Goal: Task Accomplishment & Management: Manage account settings

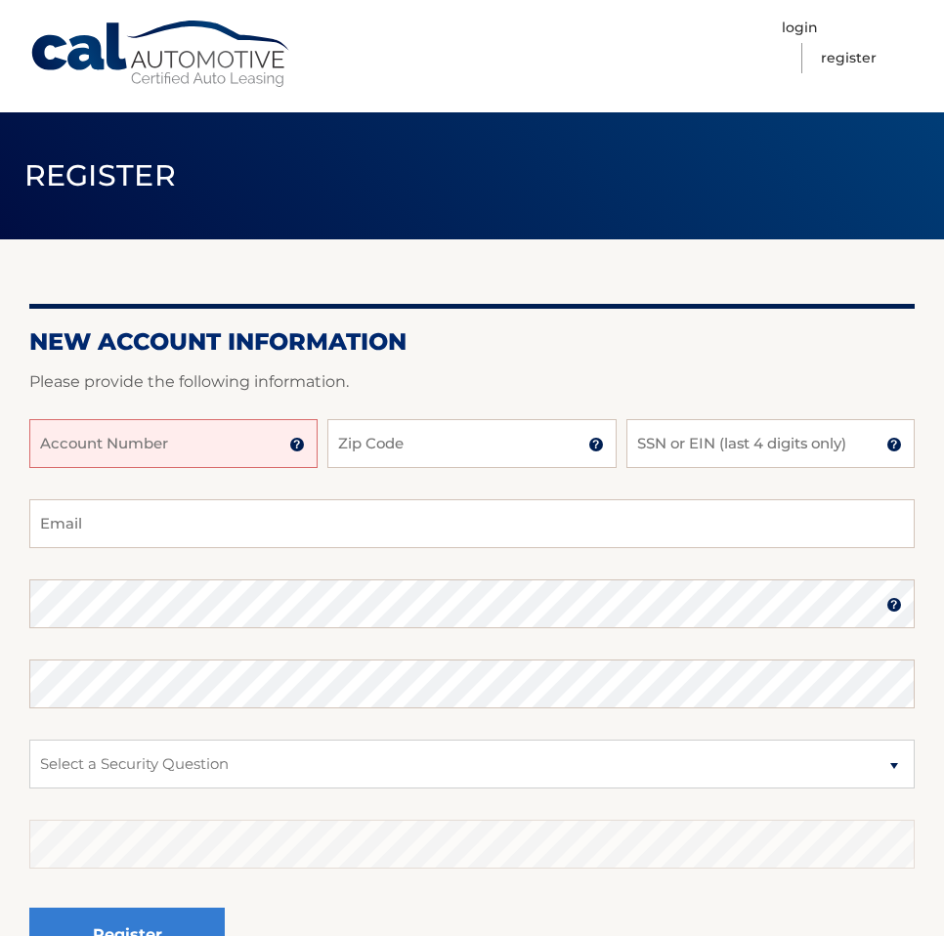
click at [86, 440] on input "Account Number" at bounding box center [173, 443] width 288 height 49
paste input "44455975100"
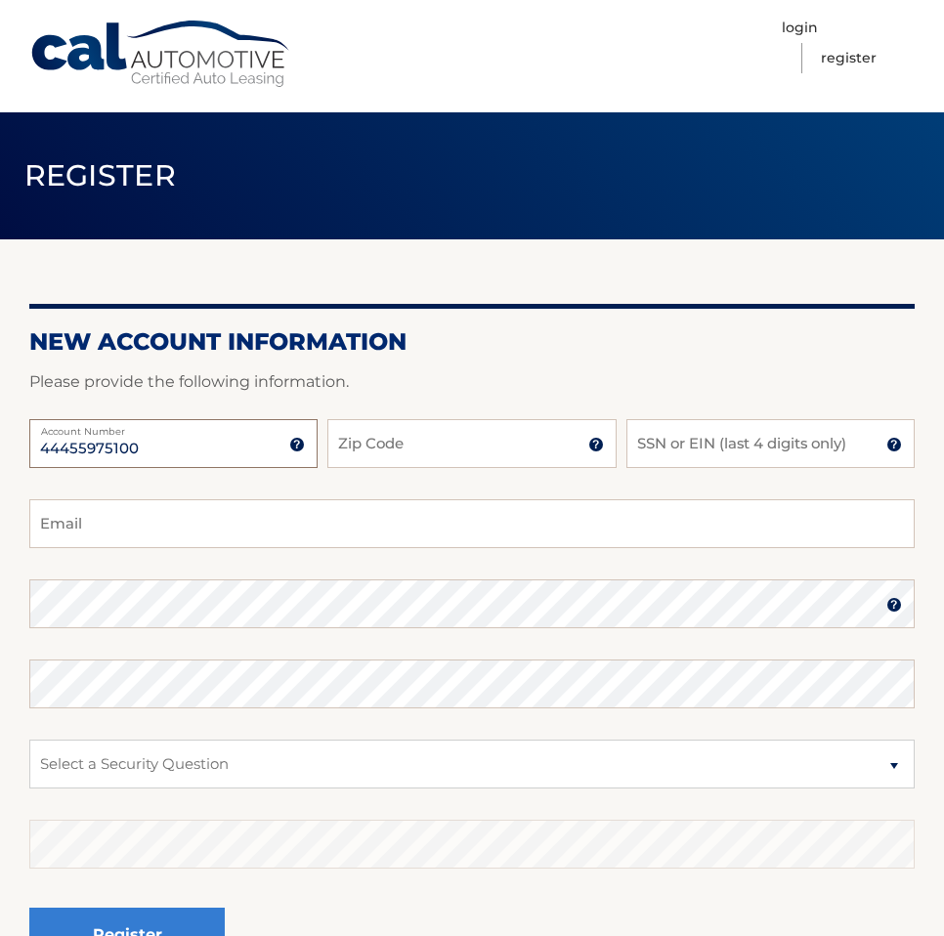
type input "44455975100"
click at [405, 459] on input "Zip Code" at bounding box center [471, 443] width 288 height 49
type input "07470"
click at [716, 450] on input "SSN or EIN (last 4 digits only)" at bounding box center [770, 443] width 288 height 49
drag, startPoint x: 564, startPoint y: 433, endPoint x: 486, endPoint y: 424, distance: 78.7
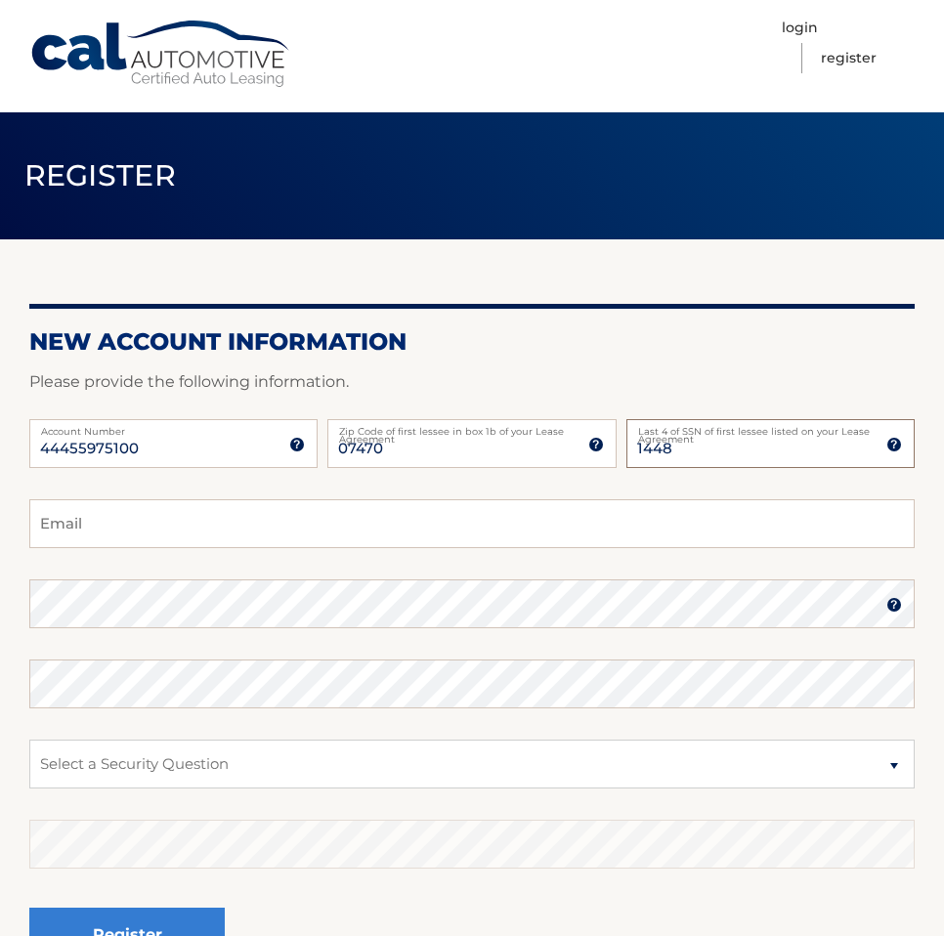
click at [486, 424] on div "44455975100 Account Number 11 digit account number provided on your coupon book…" at bounding box center [471, 459] width 885 height 80
type input "6102"
click at [325, 528] on input "Email" at bounding box center [471, 523] width 885 height 49
type input "William.Mirrer@Gmail.com"
click at [913, 633] on fieldset "William.Mirrer@Gmail.com Email Password Password should be a minimum of 6 chara…" at bounding box center [471, 750] width 885 height 503
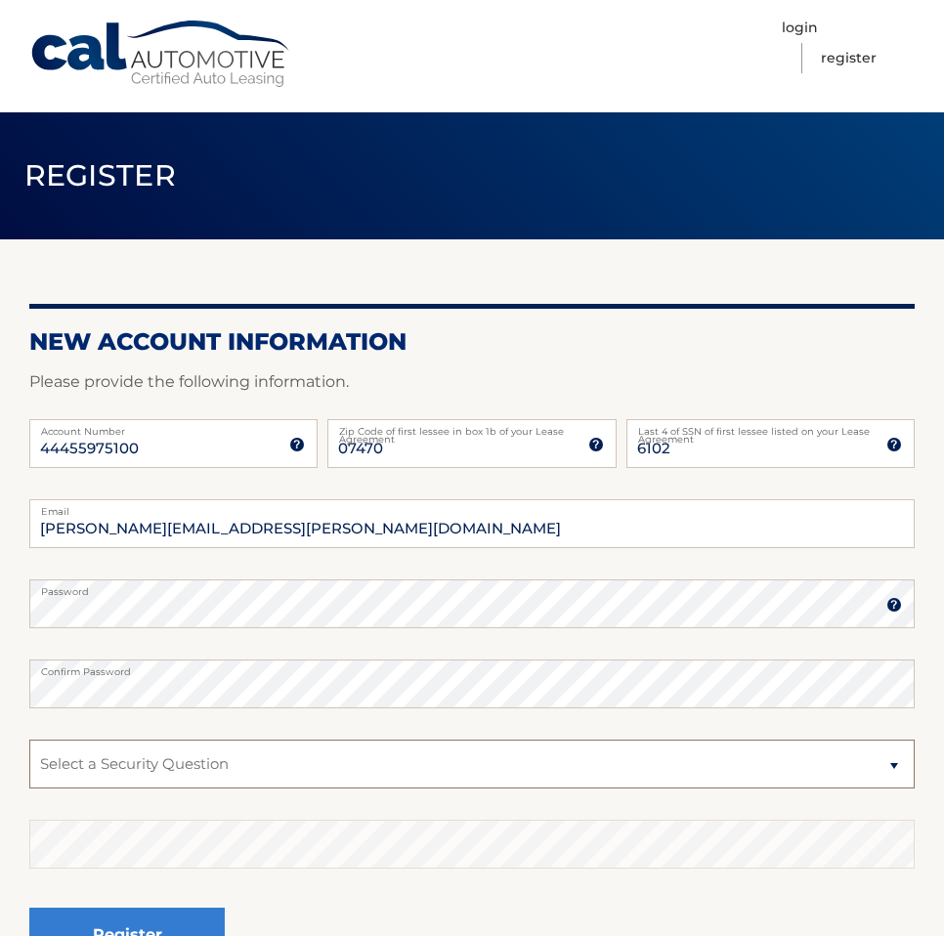
click at [913, 747] on select "Select a Security Question What was the name of your elementary school? What is…" at bounding box center [471, 764] width 885 height 49
click at [760, 632] on fieldset "William.Mirrer@Gmail.com Email Password Password should be a minimum of 6 chara…" at bounding box center [471, 750] width 885 height 503
click at [236, 764] on select "Select a Security Question What was the name of your elementary school? What is…" at bounding box center [471, 764] width 885 height 49
select select "5"
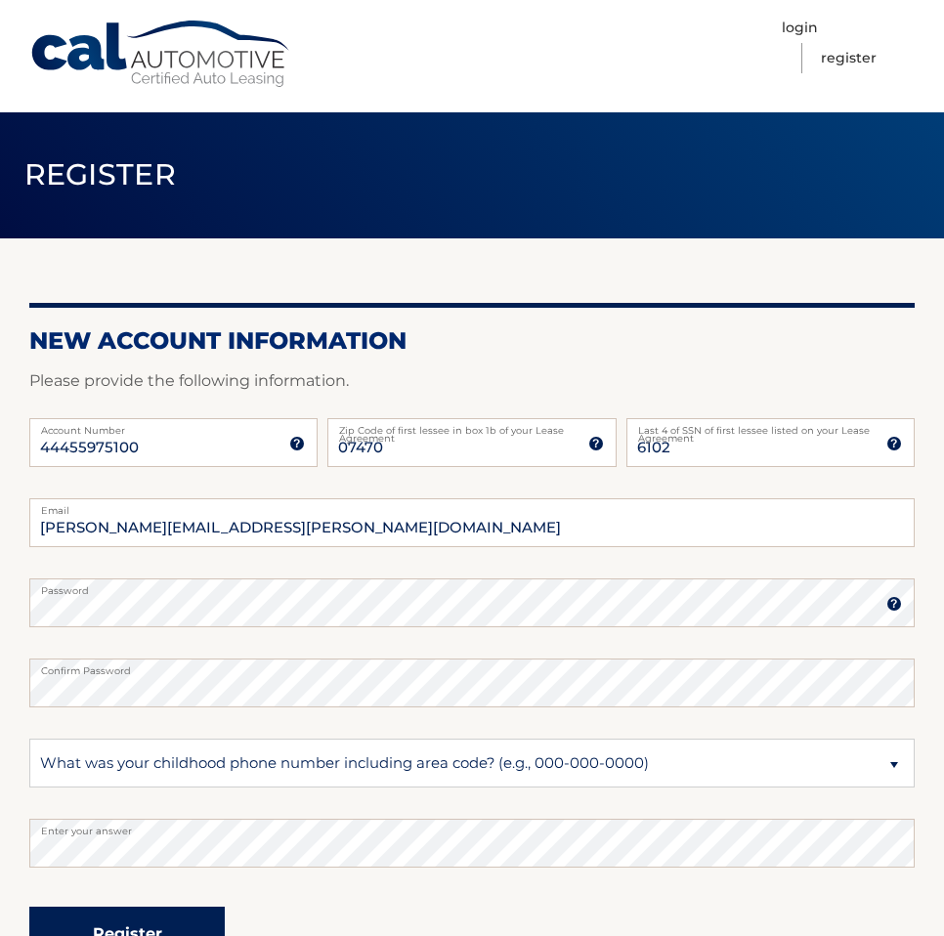
click at [139, 925] on button "Register" at bounding box center [126, 934] width 195 height 54
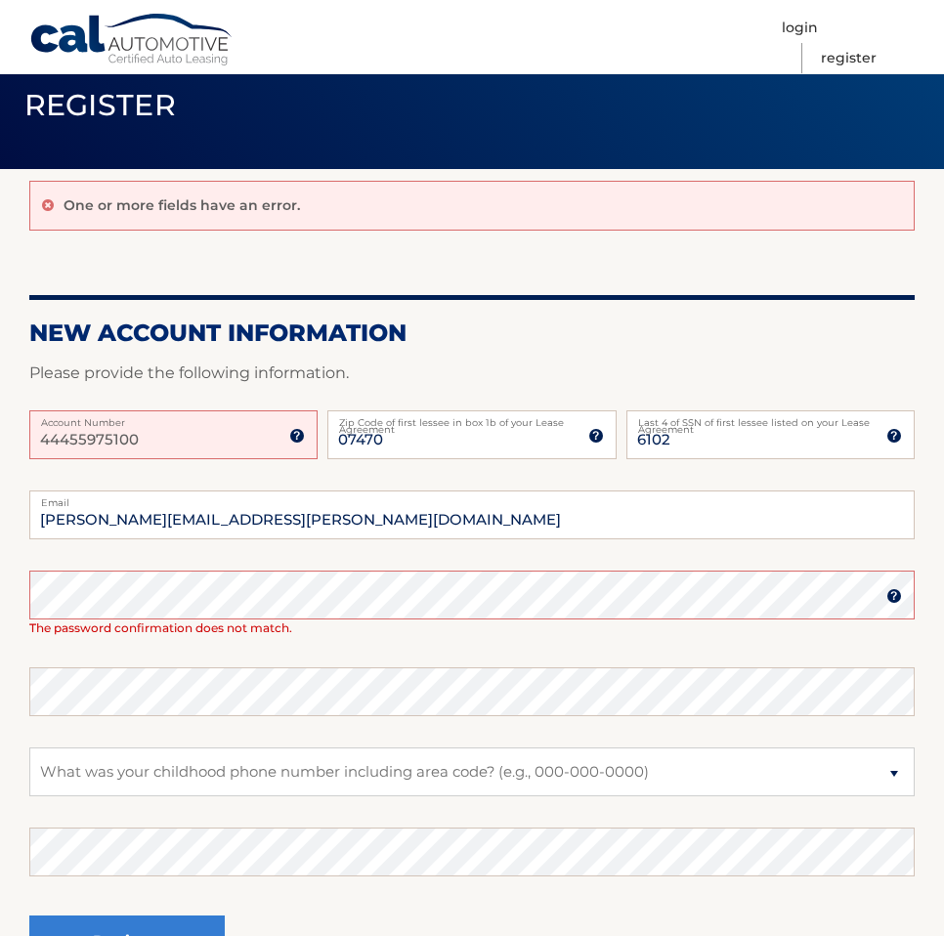
scroll to position [110, 0]
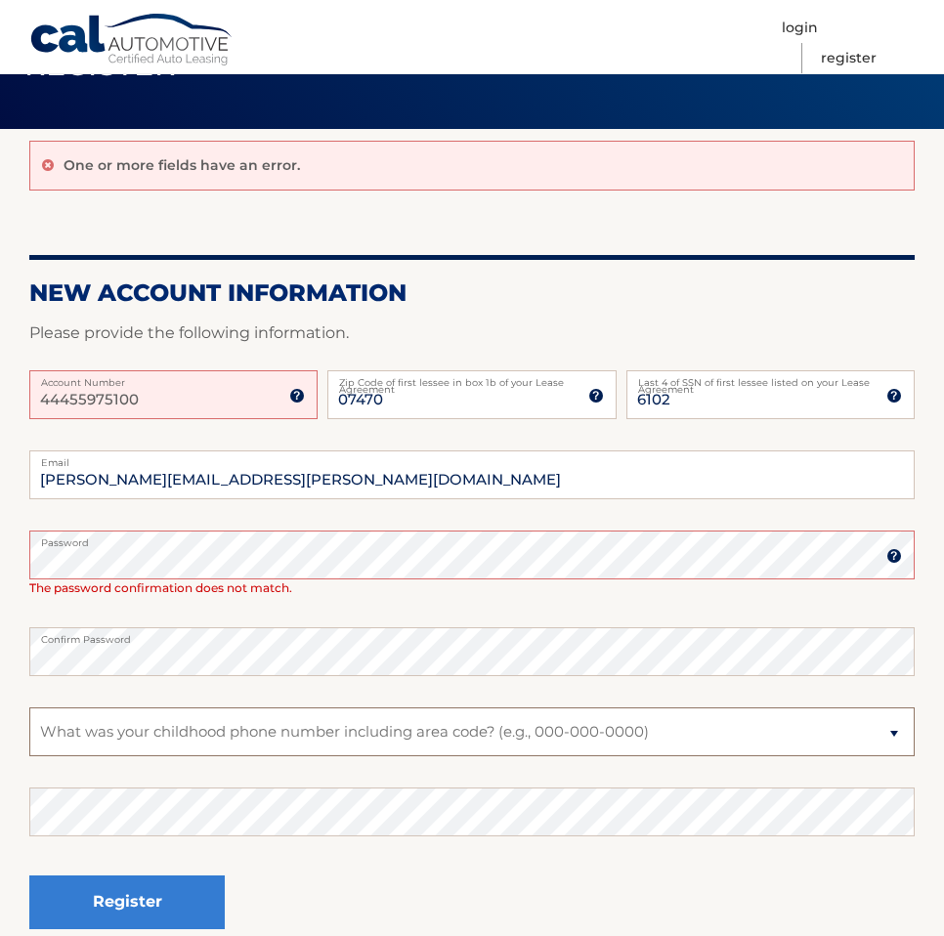
click at [142, 717] on select "Select a Security Question What was the name of your elementary school? What is…" at bounding box center [471, 731] width 885 height 49
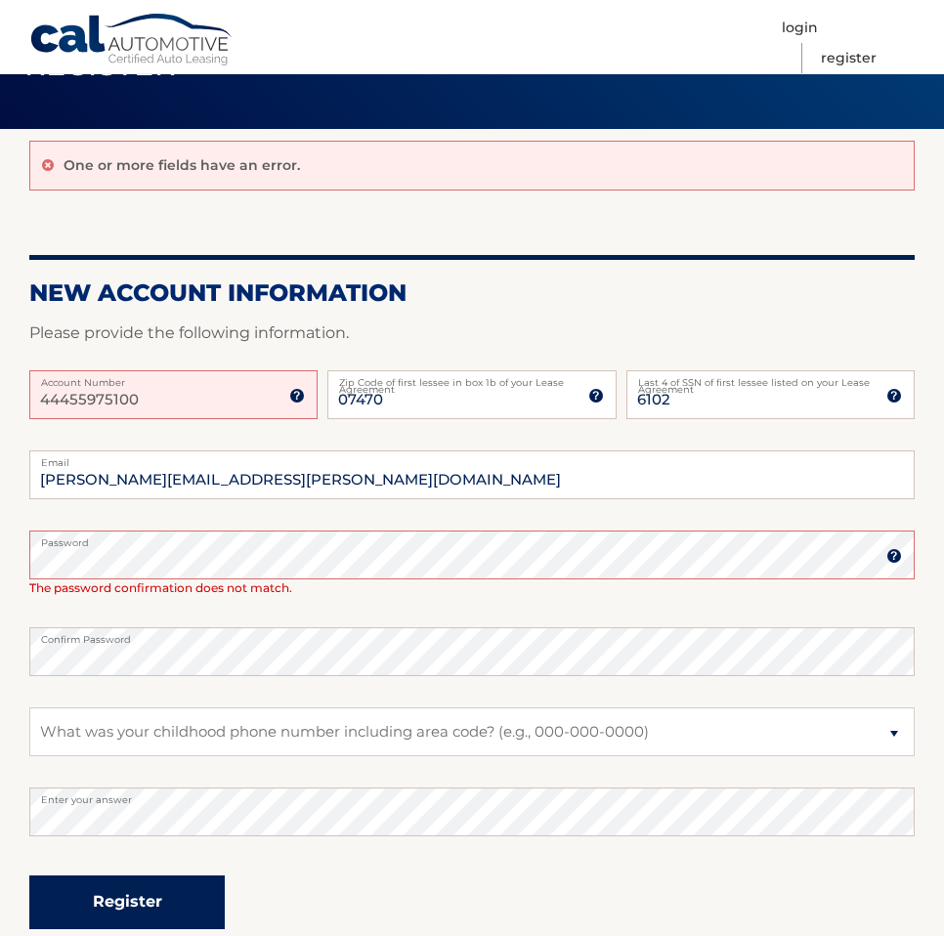
click at [121, 928] on button "Register" at bounding box center [126, 903] width 195 height 54
click at [138, 891] on button "Register" at bounding box center [126, 903] width 195 height 54
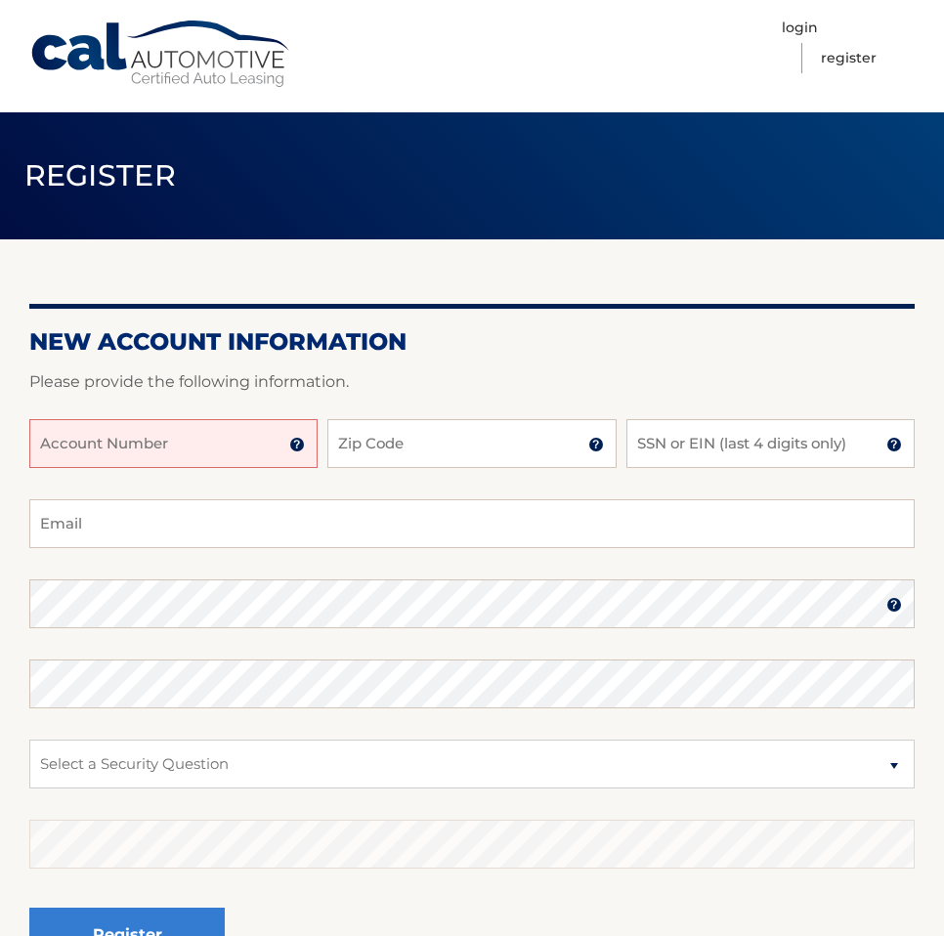
click at [144, 440] on input "Account Number" at bounding box center [173, 443] width 288 height 49
paste input "44455975100"
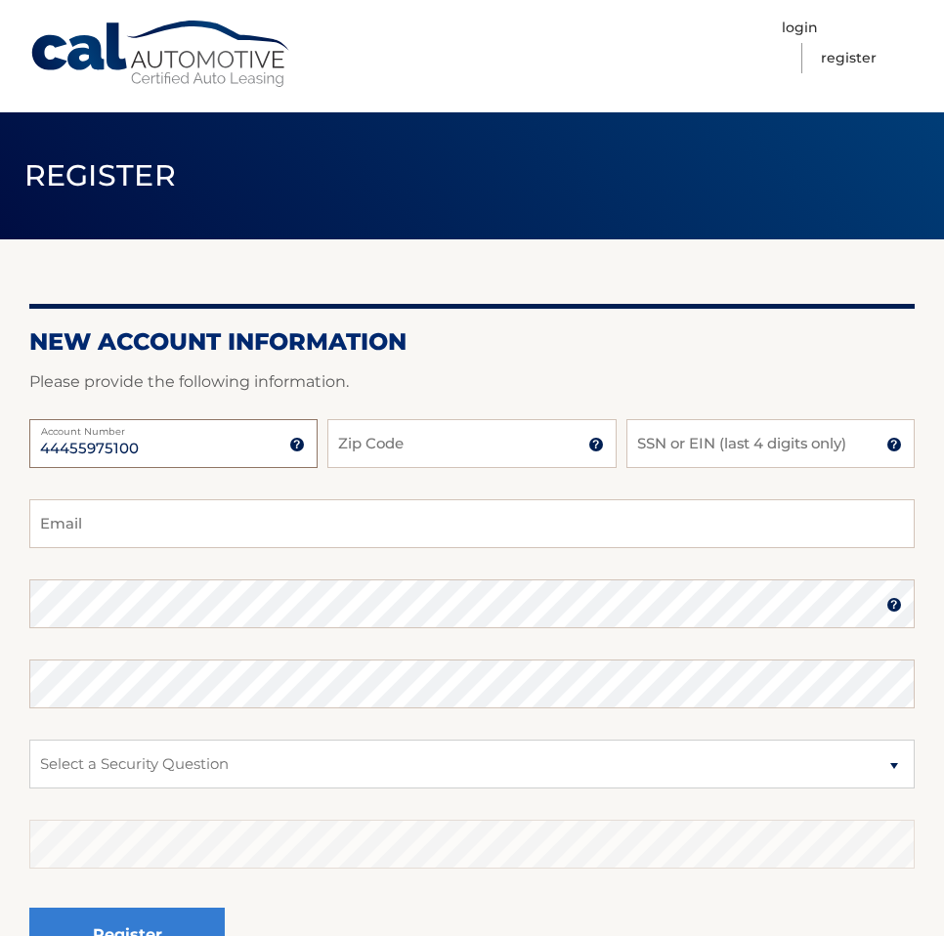
type input "44455975100"
click at [423, 449] on input "Zip Code" at bounding box center [471, 443] width 288 height 49
type input "07470"
type input "6102"
type input "William.Mirrer@Gmail.com"
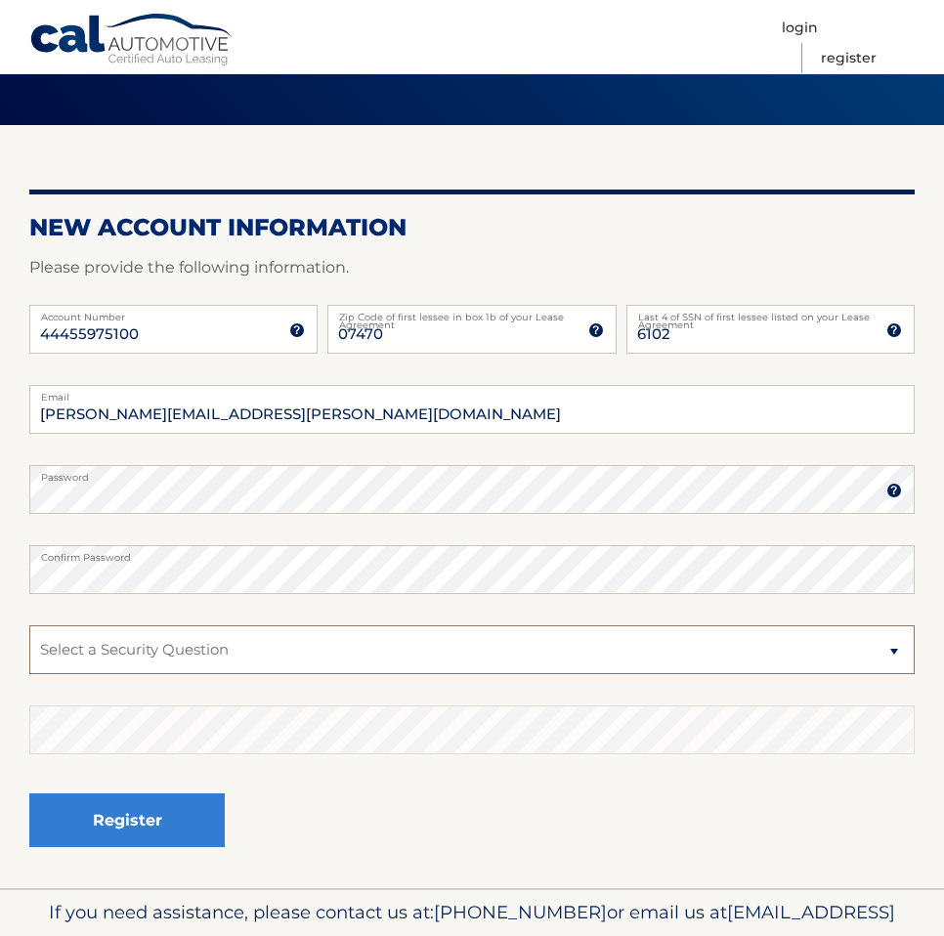
scroll to position [197, 0]
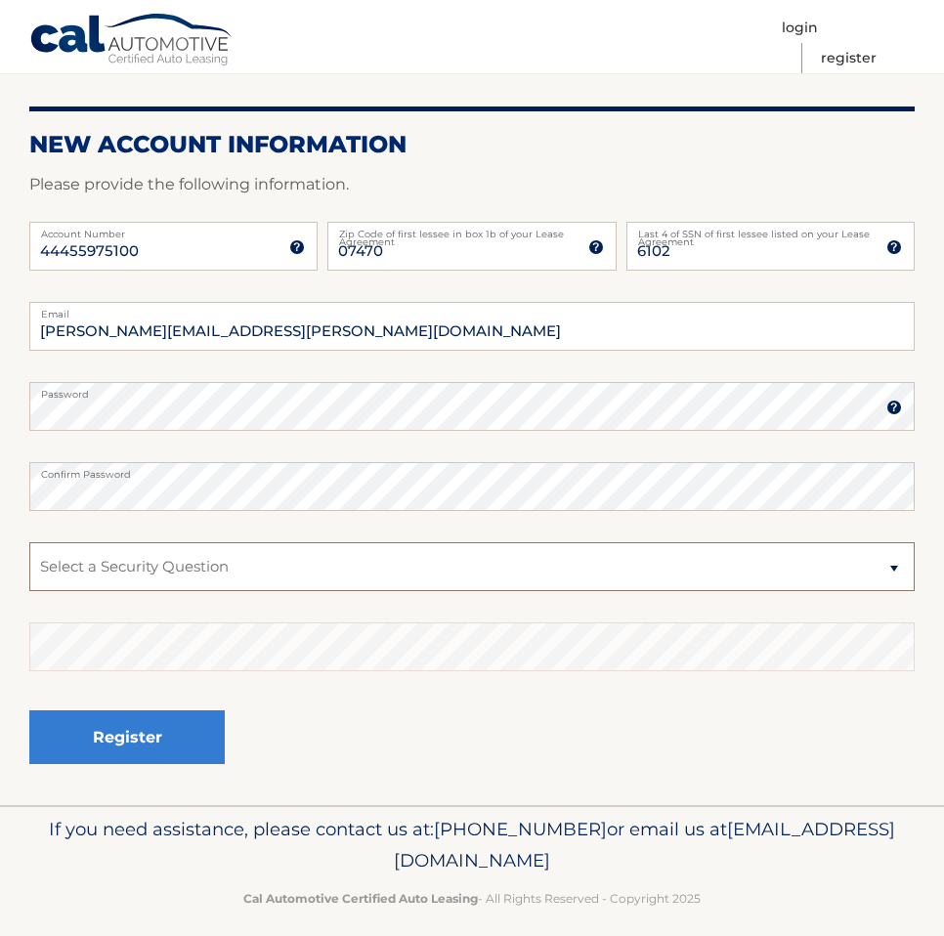
click at [312, 585] on select "Select a Security Question What was the name of your elementary school? What is…" at bounding box center [471, 566] width 885 height 49
select select "5"
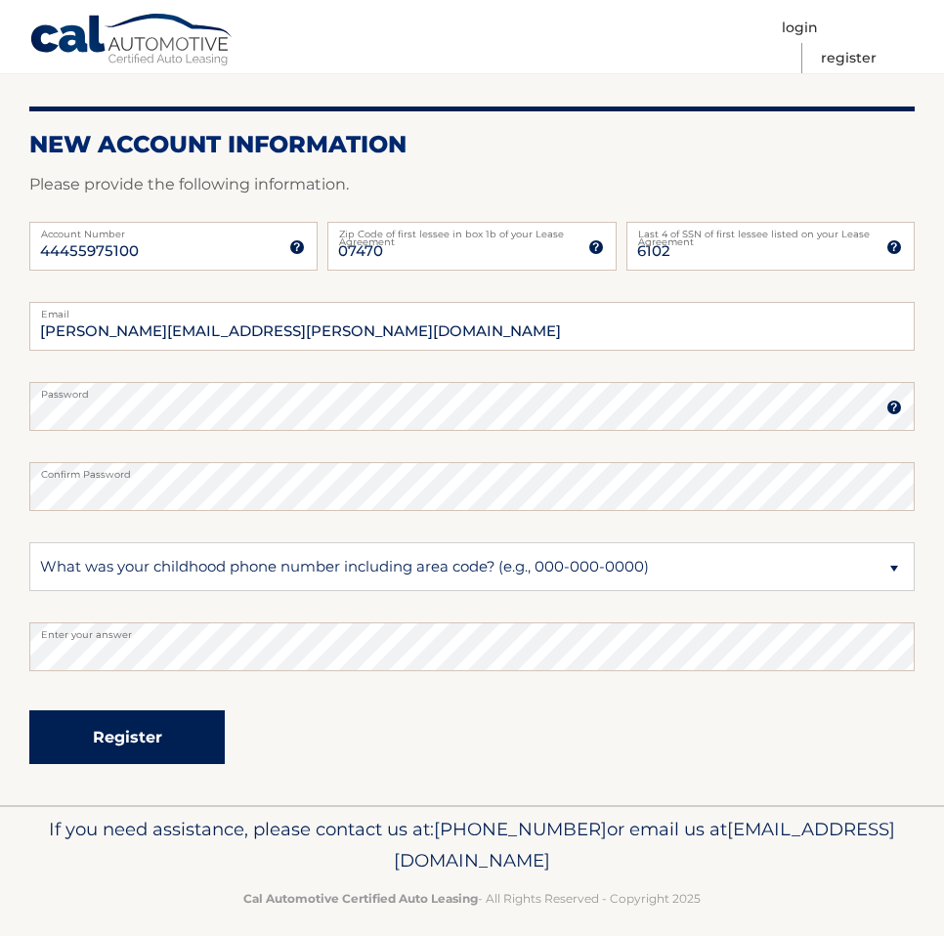
click at [132, 730] on button "Register" at bounding box center [126, 737] width 195 height 54
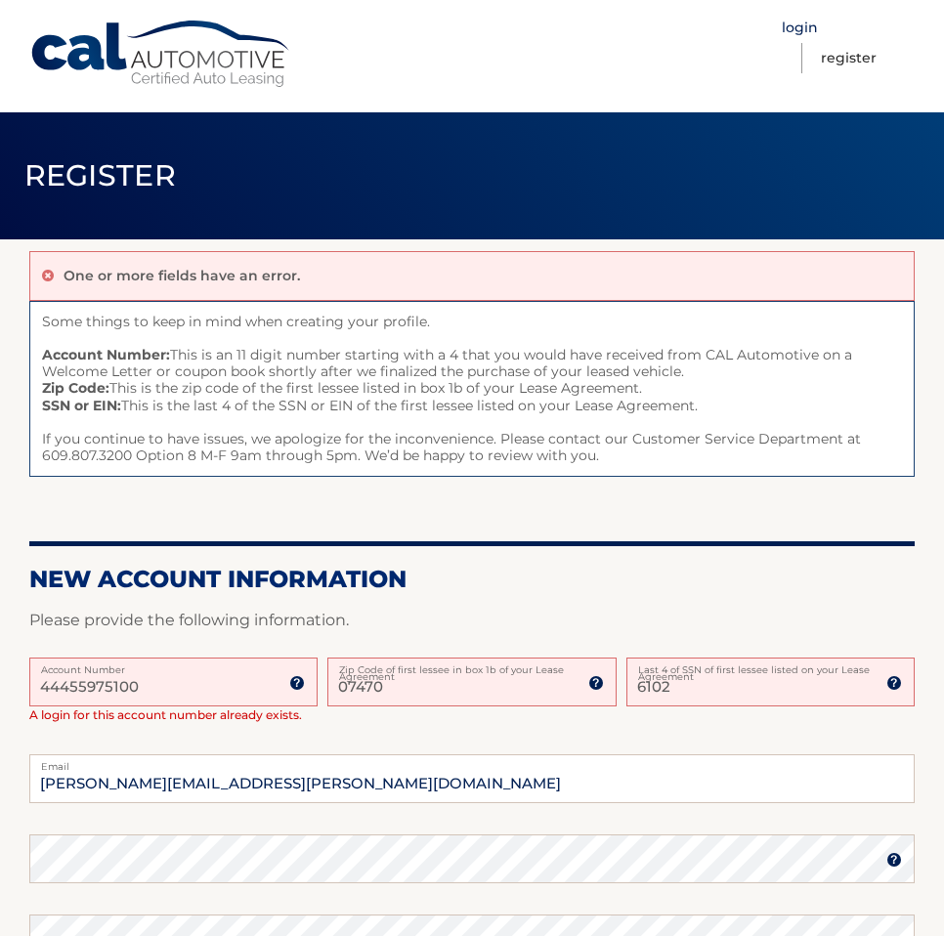
click at [801, 33] on link "Login" at bounding box center [800, 28] width 36 height 30
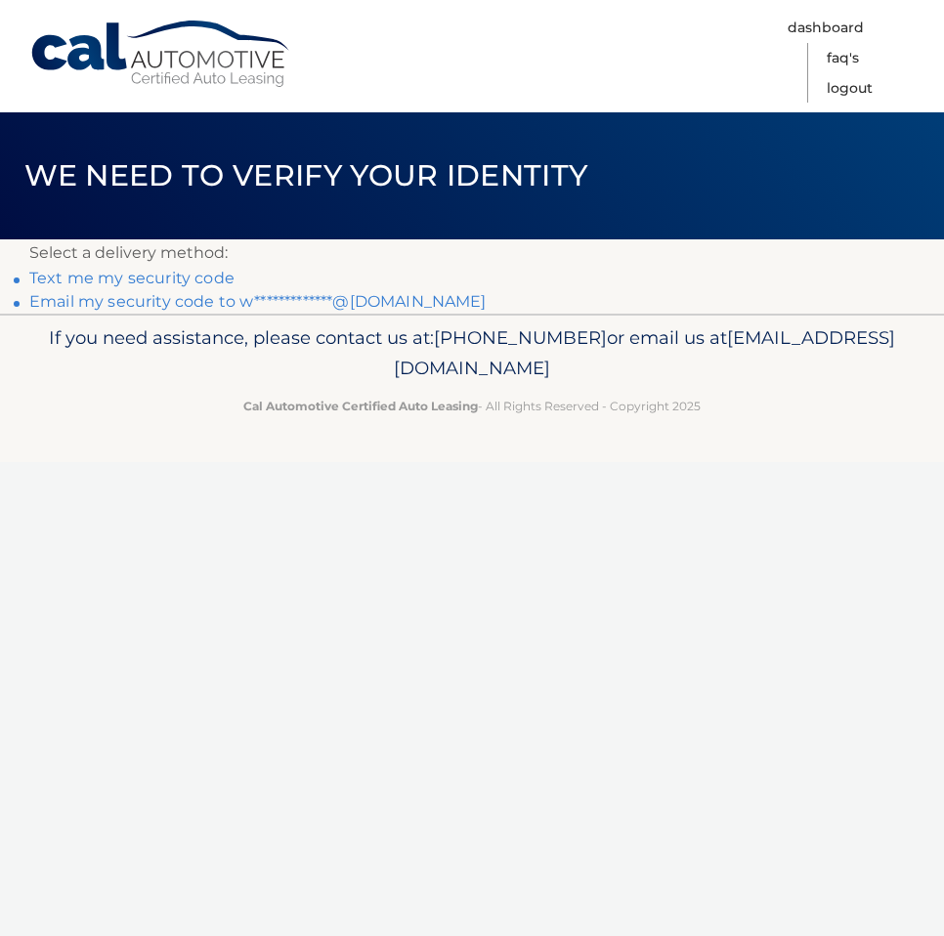
click at [136, 275] on link "Text me my security code" at bounding box center [131, 278] width 205 height 19
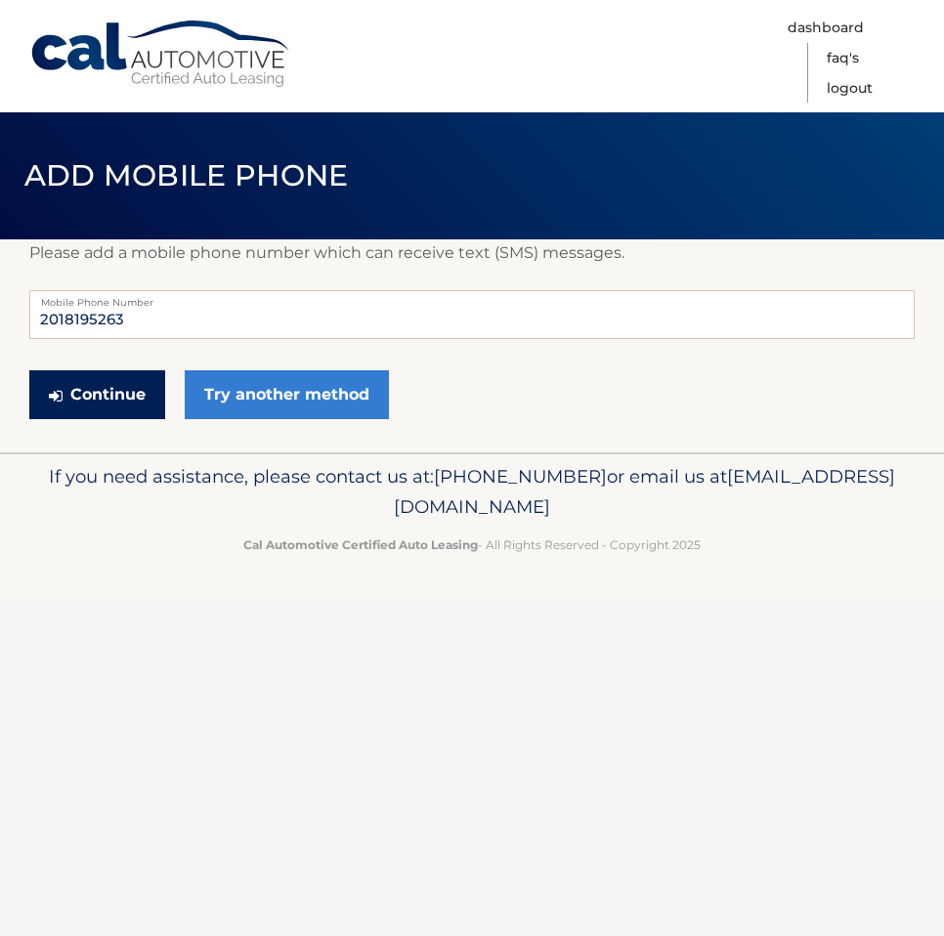
click at [77, 396] on button "Continue" at bounding box center [97, 394] width 136 height 49
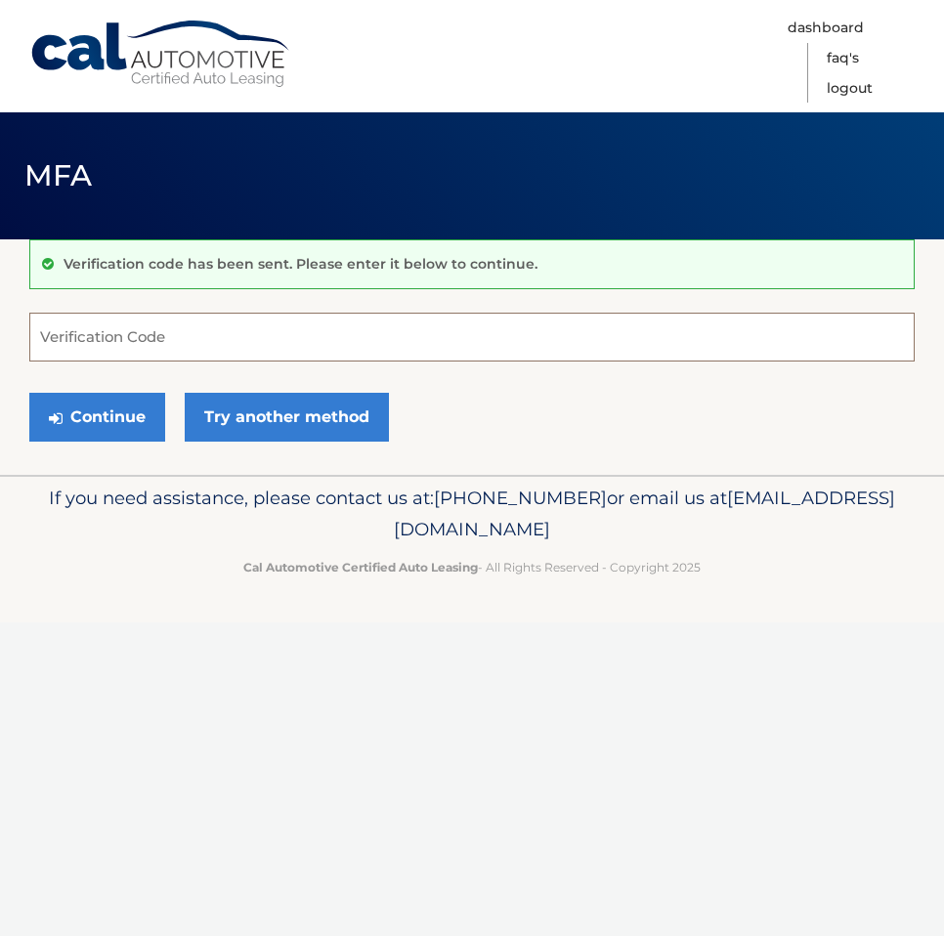
drag, startPoint x: 118, startPoint y: 350, endPoint x: 101, endPoint y: 349, distance: 17.6
click at [117, 349] on input "Verification Code" at bounding box center [471, 337] width 885 height 49
type input "538713"
click at [29, 393] on button "Continue" at bounding box center [97, 417] width 136 height 49
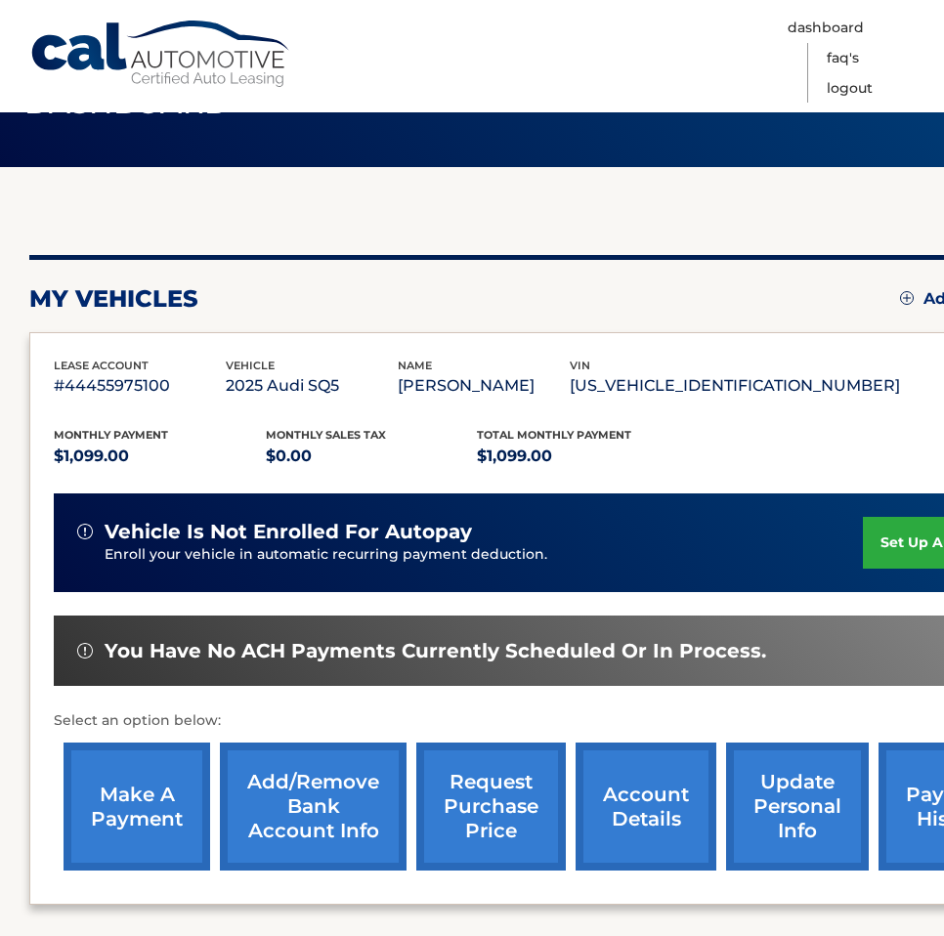
scroll to position [76, 0]
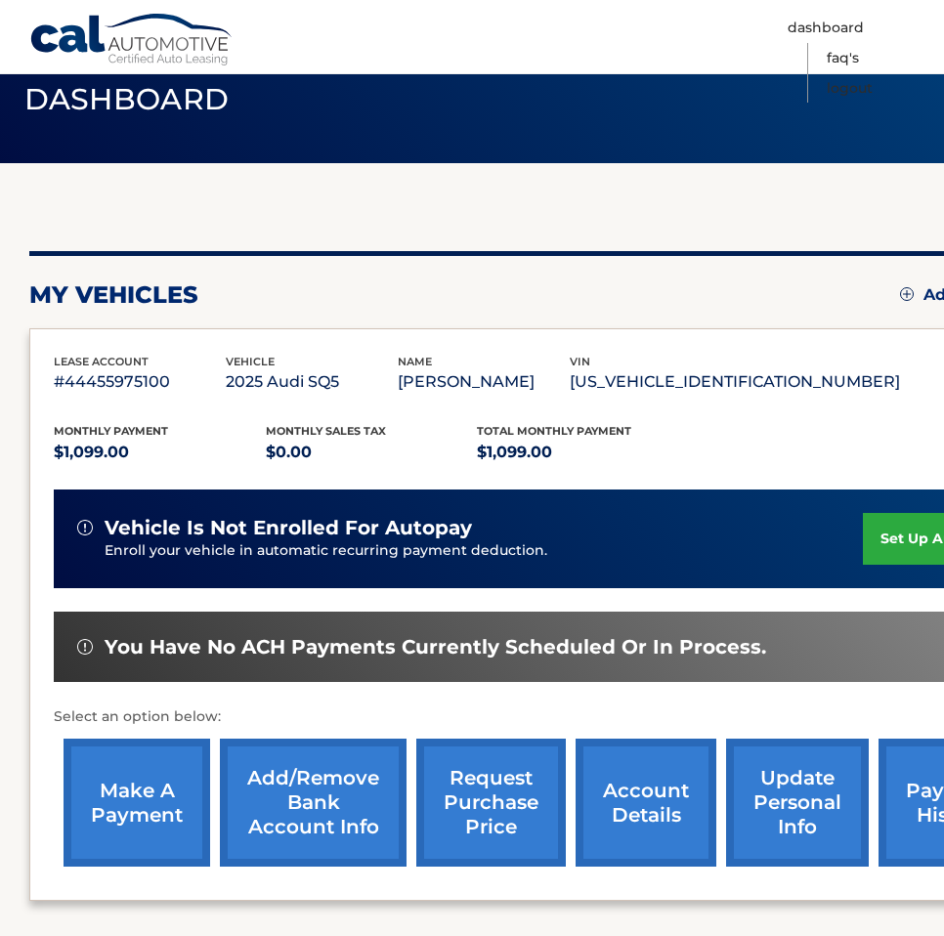
click at [883, 523] on link "set up autopay" at bounding box center [937, 539] width 149 height 52
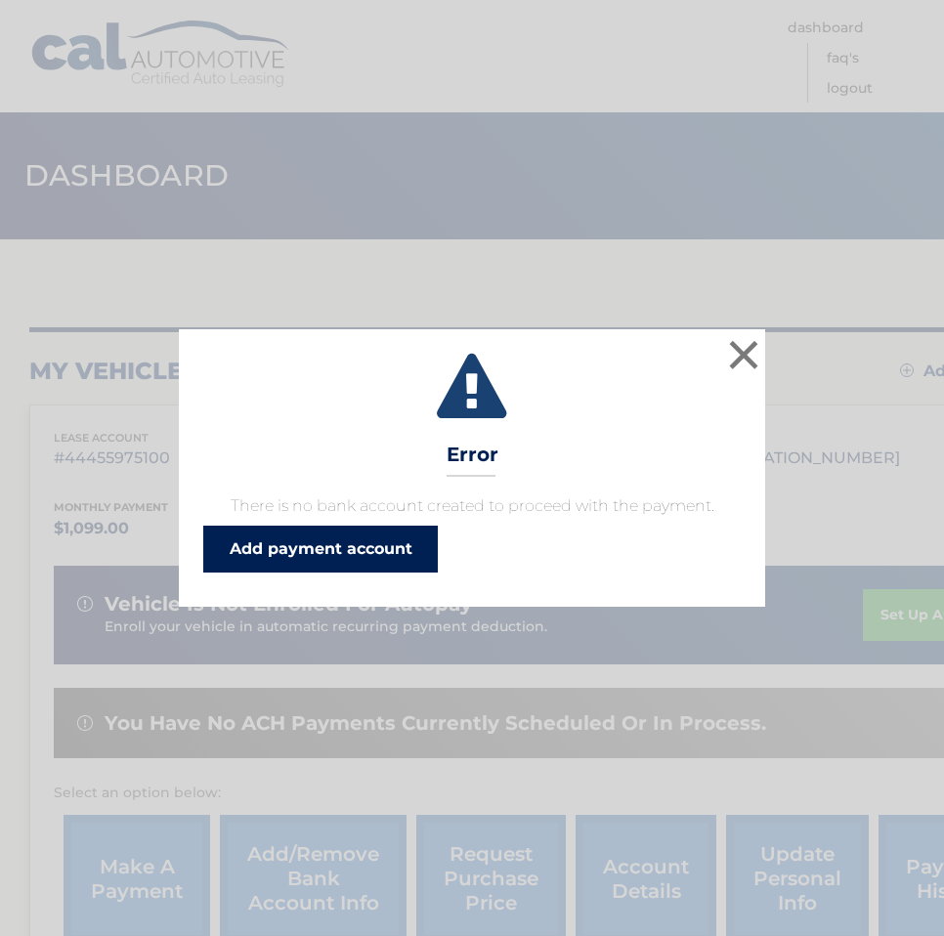
click at [332, 545] on link "Add payment account" at bounding box center [320, 549] width 235 height 47
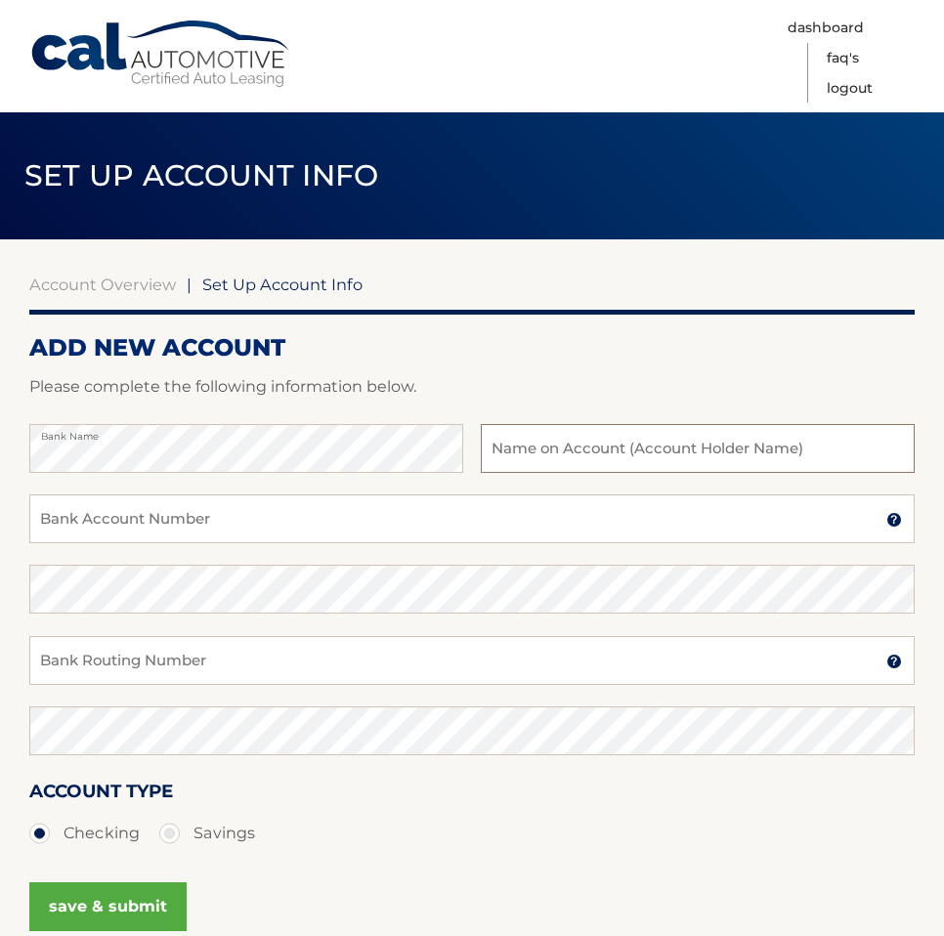
type input "`"
type input "[PERSON_NAME]"
click at [532, 515] on input "Bank Account Number" at bounding box center [471, 518] width 885 height 49
type input "747328433"
click at [388, 667] on input "Bank Routing Number" at bounding box center [471, 660] width 885 height 49
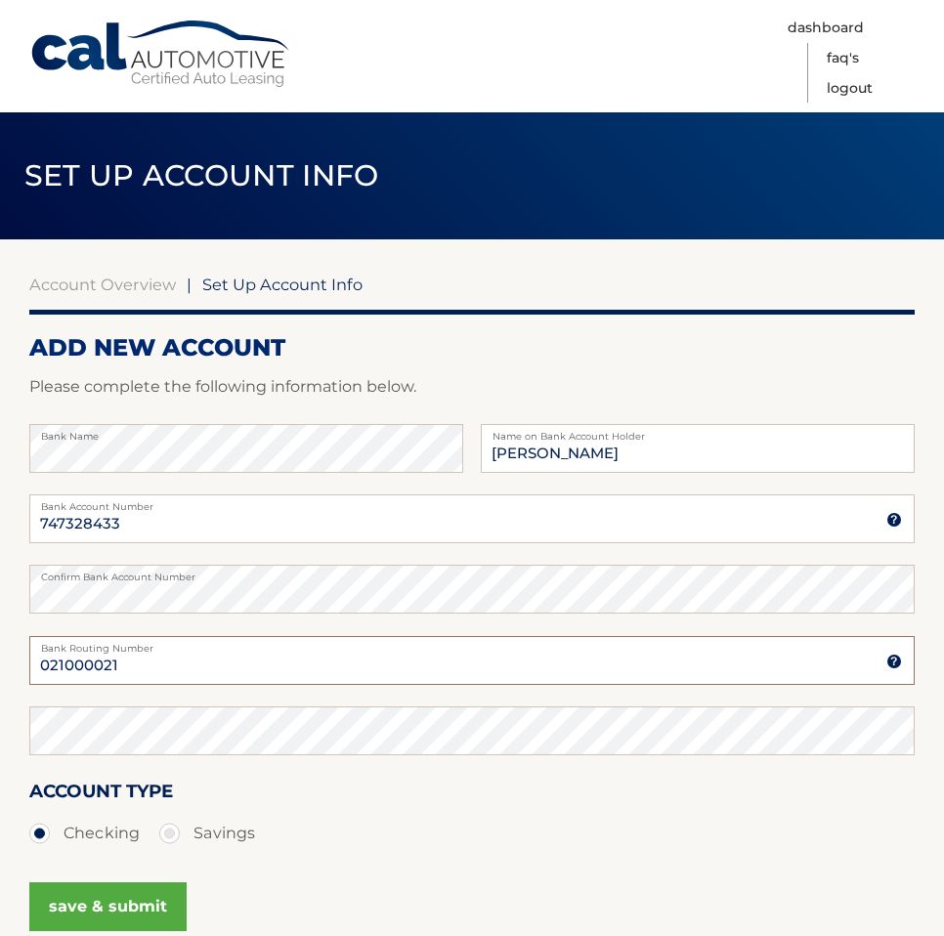
type input "021000021"
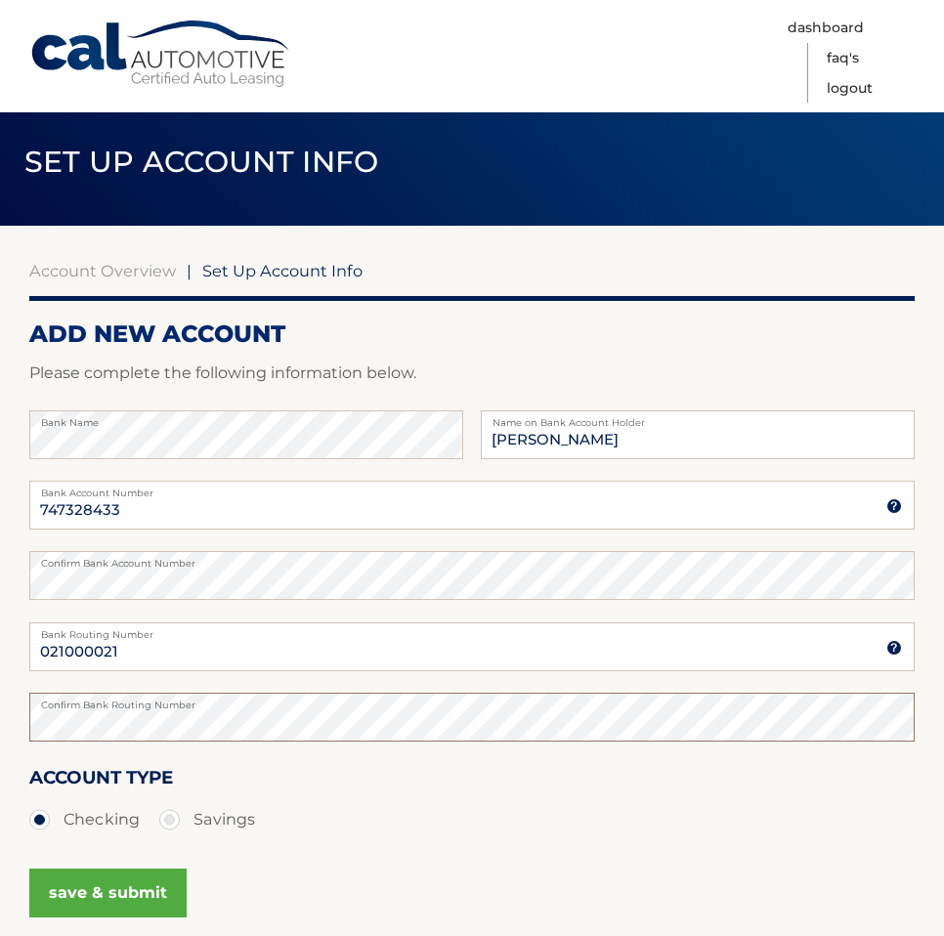
scroll to position [15, 0]
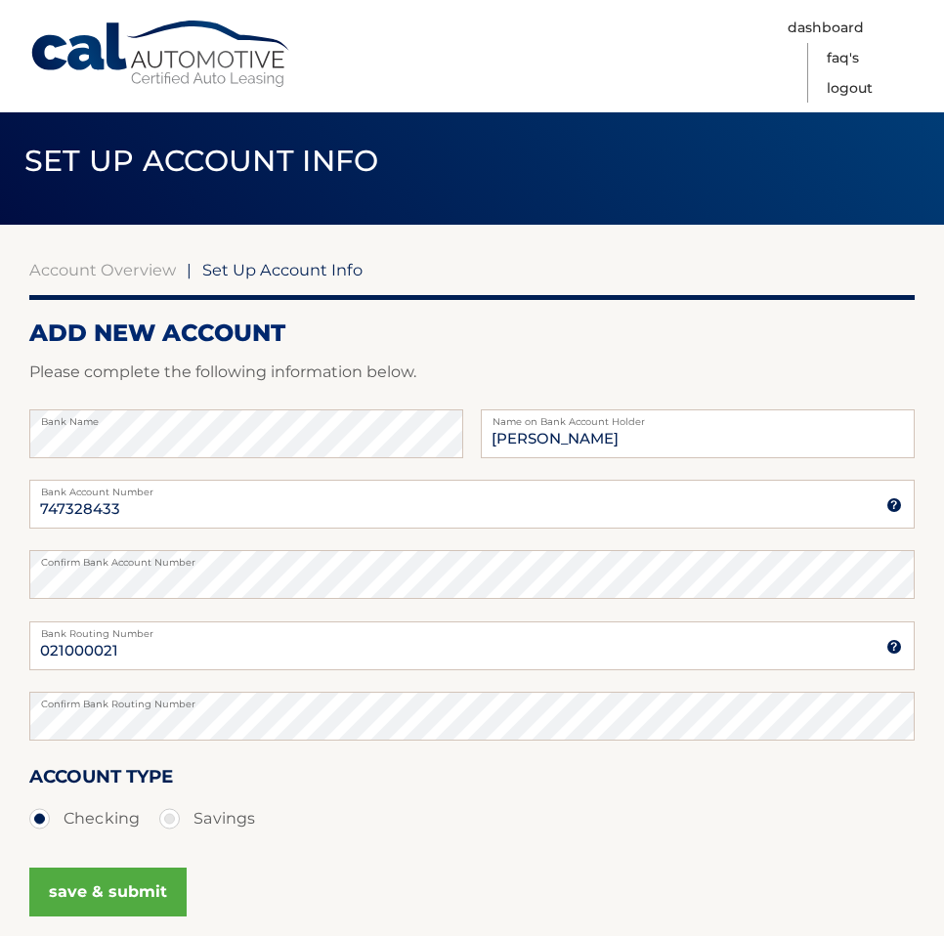
click at [106, 890] on button "save & submit" at bounding box center [107, 892] width 157 height 49
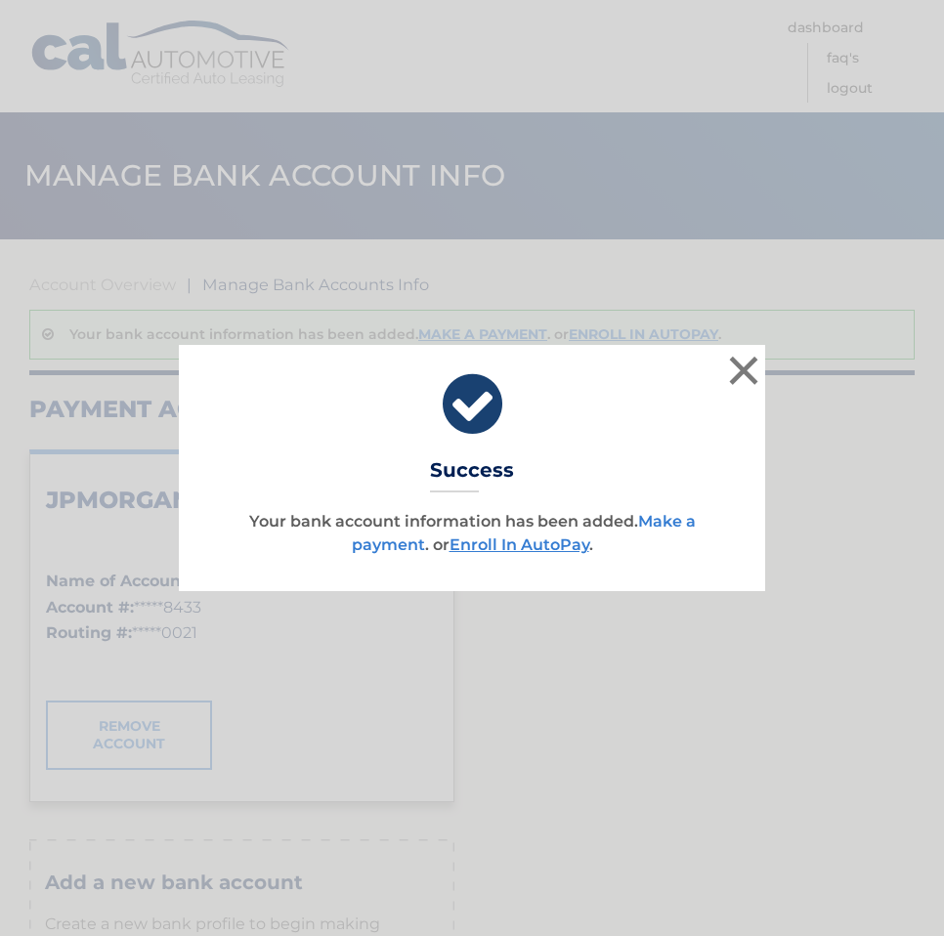
click at [672, 516] on link "Make a payment" at bounding box center [524, 533] width 344 height 42
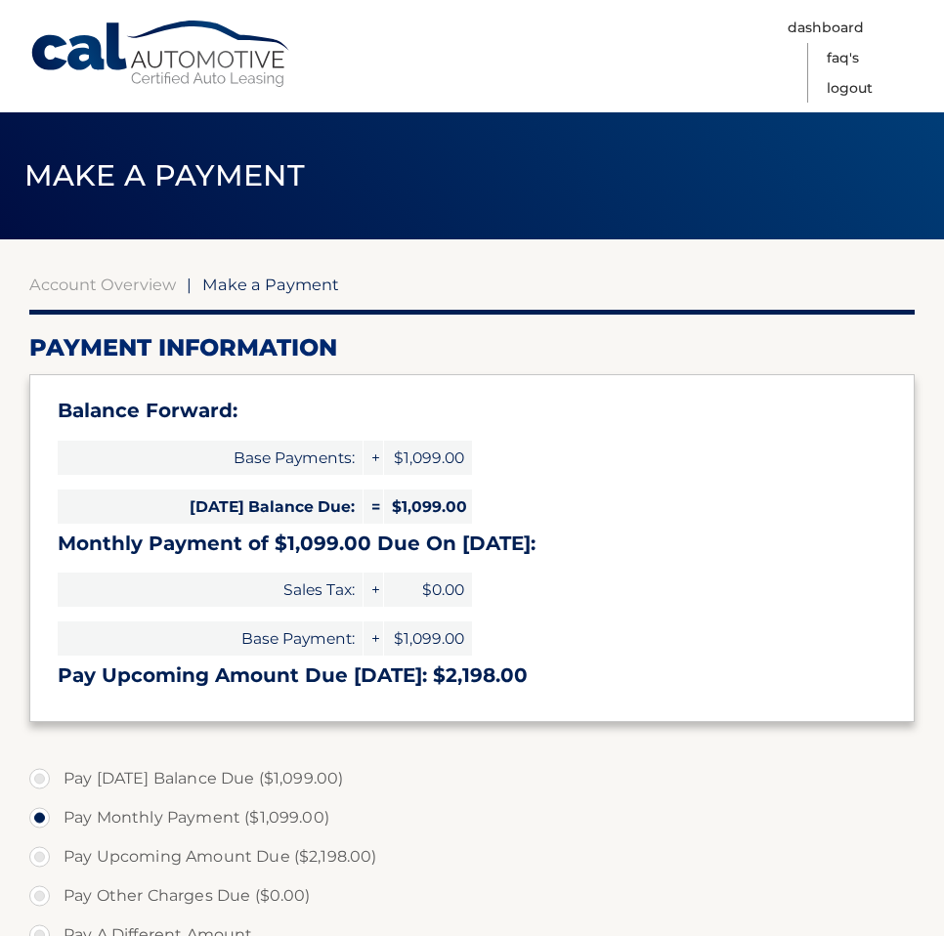
select select "MDI5MjgxOTctYTg3MS00MmYyLTk0ZGEtYmZiZjM0YzM0MTlk"
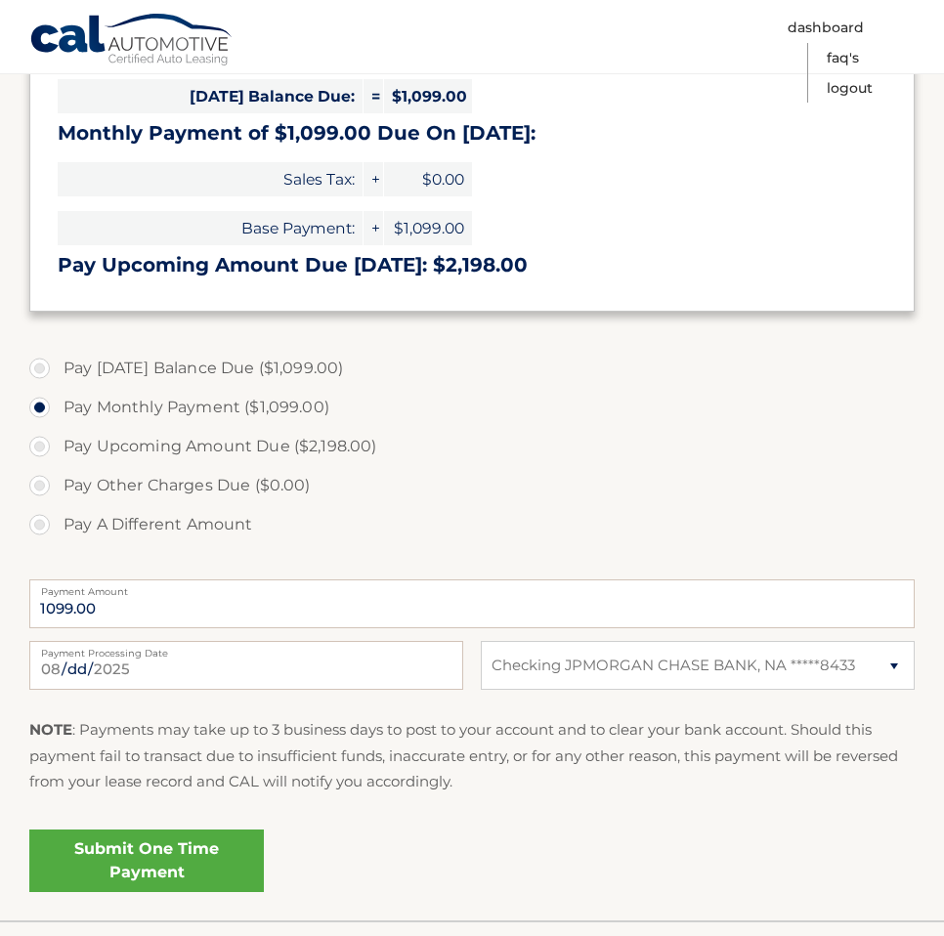
scroll to position [452, 0]
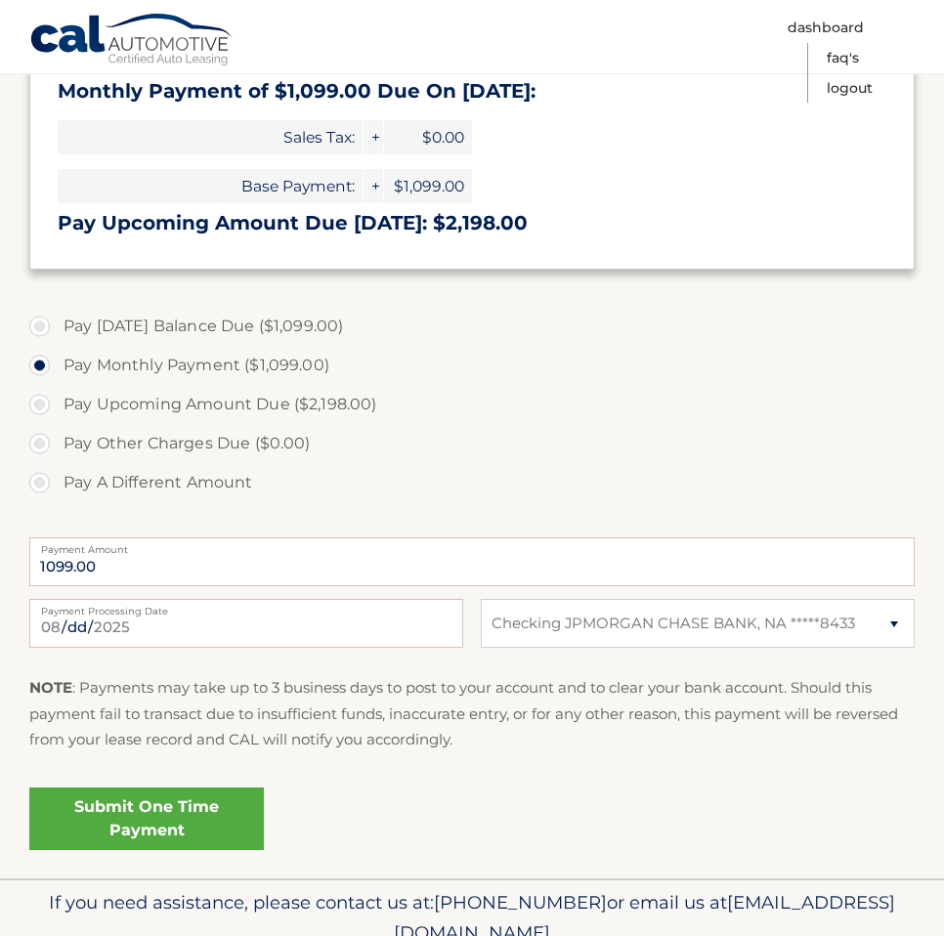
click at [148, 813] on link "Submit One Time Payment" at bounding box center [146, 819] width 235 height 63
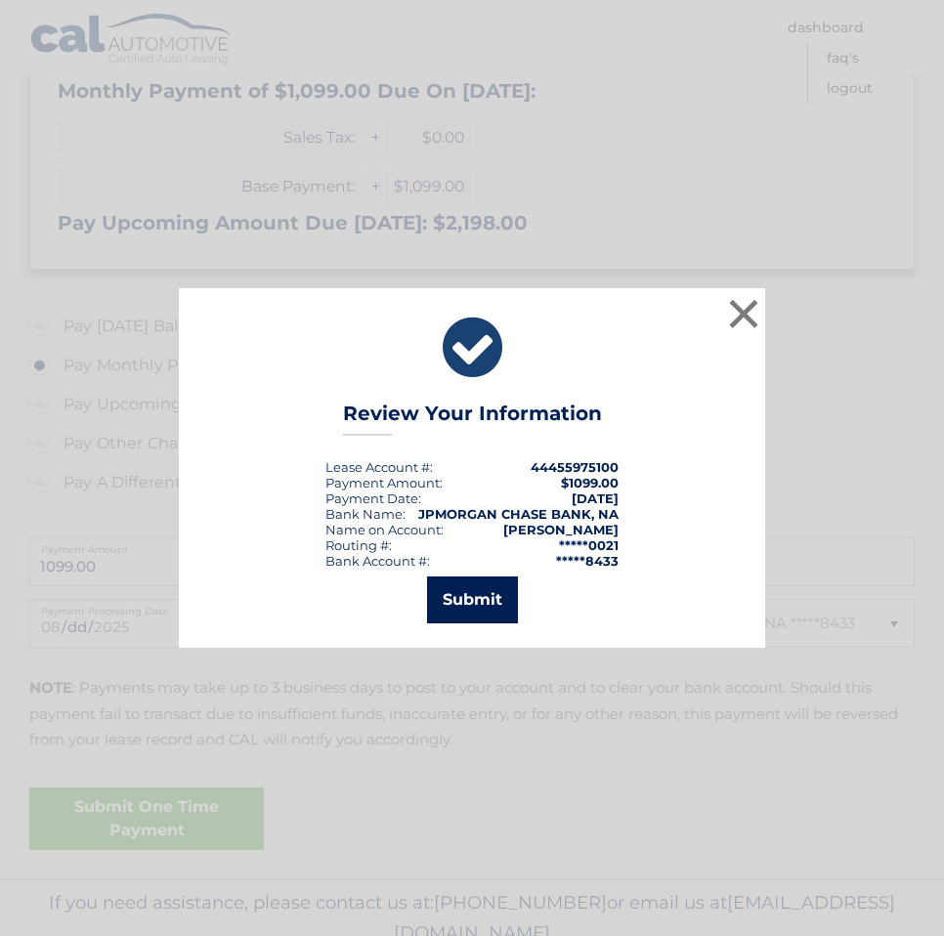
click at [459, 605] on button "Submit" at bounding box center [472, 600] width 91 height 47
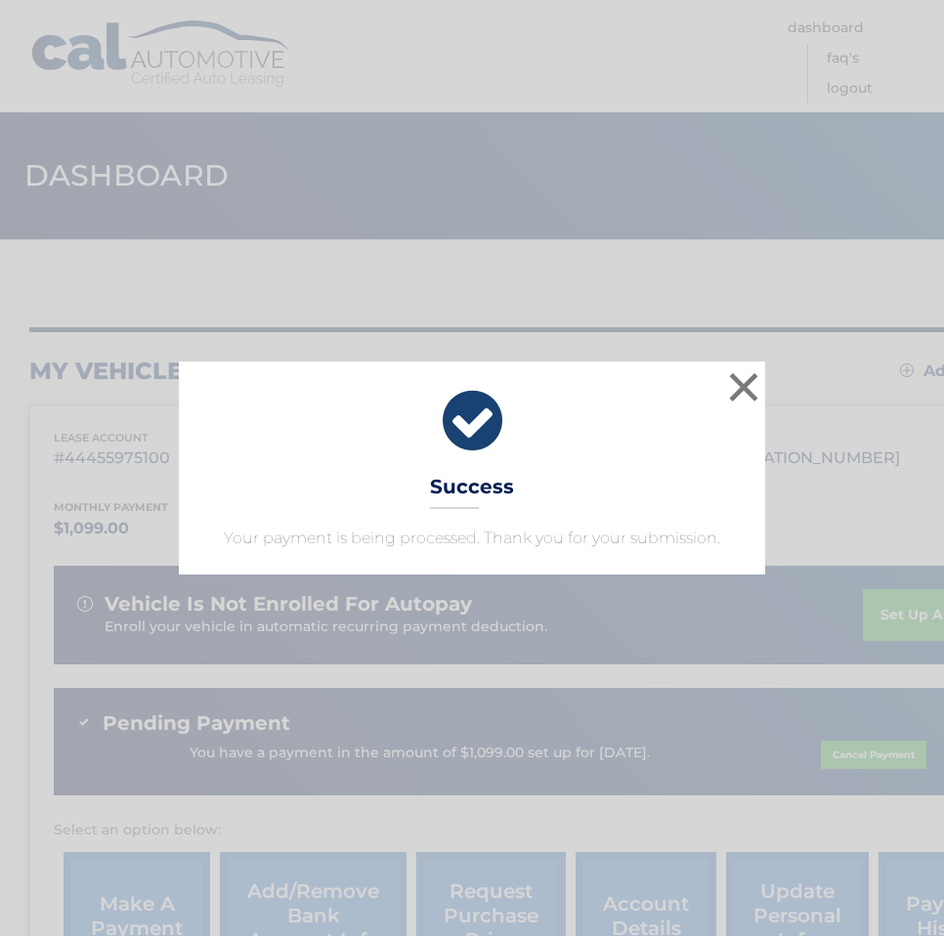
click at [757, 372] on div "× Success Your payment is being processed. Thank you for your submission." at bounding box center [472, 468] width 928 height 213
